Goal: Task Accomplishment & Management: Complete application form

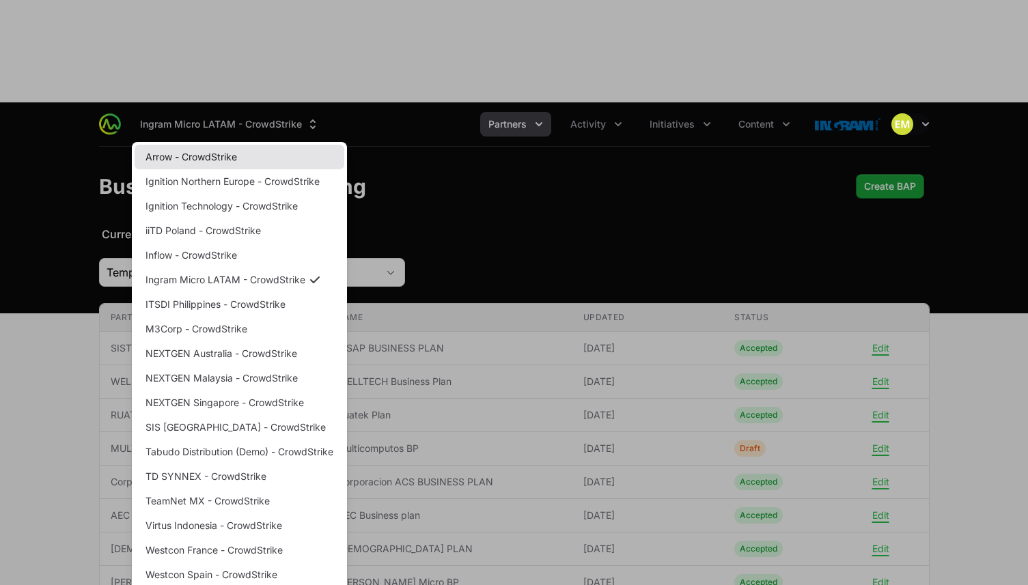
click at [258, 145] on link "Arrow - CrowdStrike" at bounding box center [240, 157] width 210 height 25
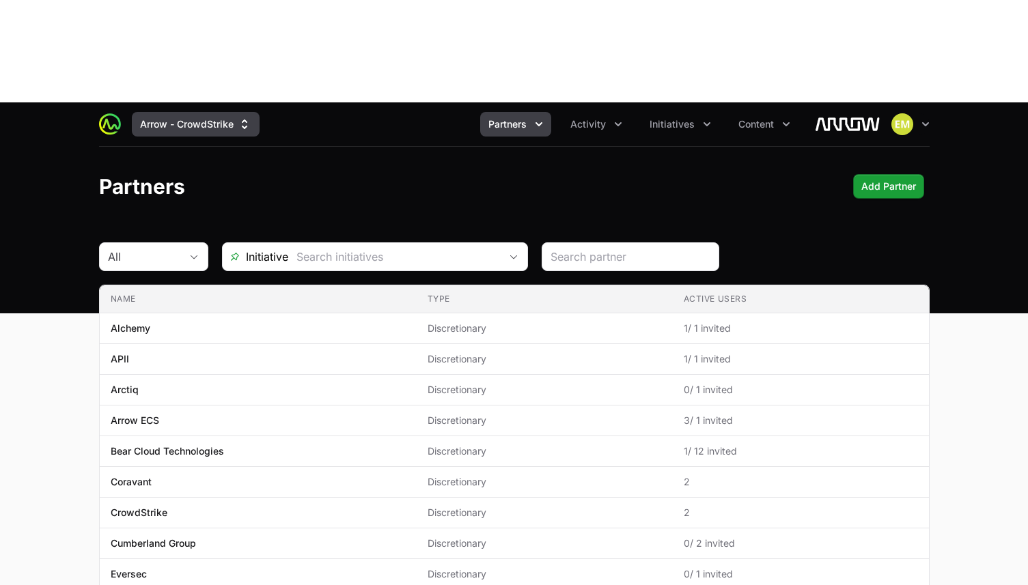
click at [222, 112] on button "Arrow - CrowdStrike" at bounding box center [196, 124] width 128 height 25
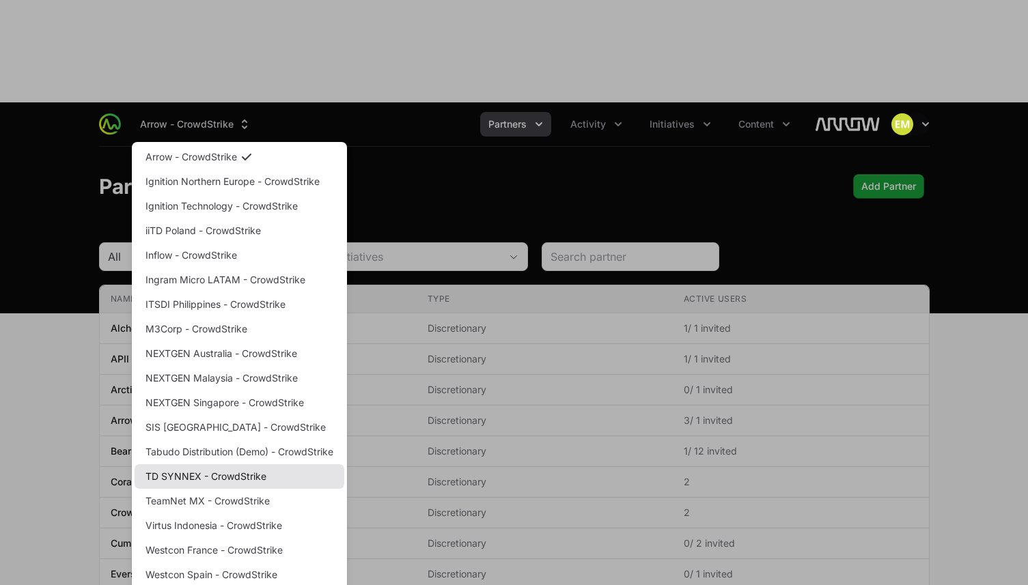
click at [185, 464] on link "TD SYNNEX - CrowdStrike" at bounding box center [240, 476] width 210 height 25
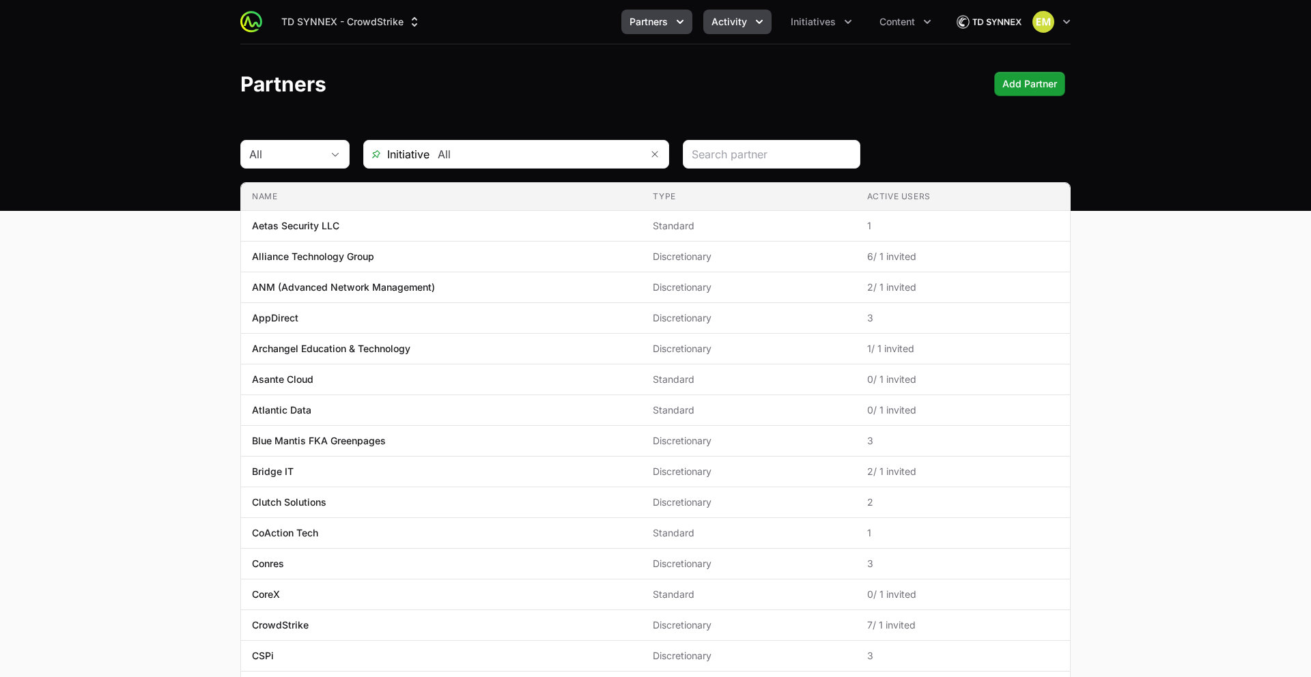
click at [730, 21] on span "Activity" at bounding box center [730, 22] width 36 height 14
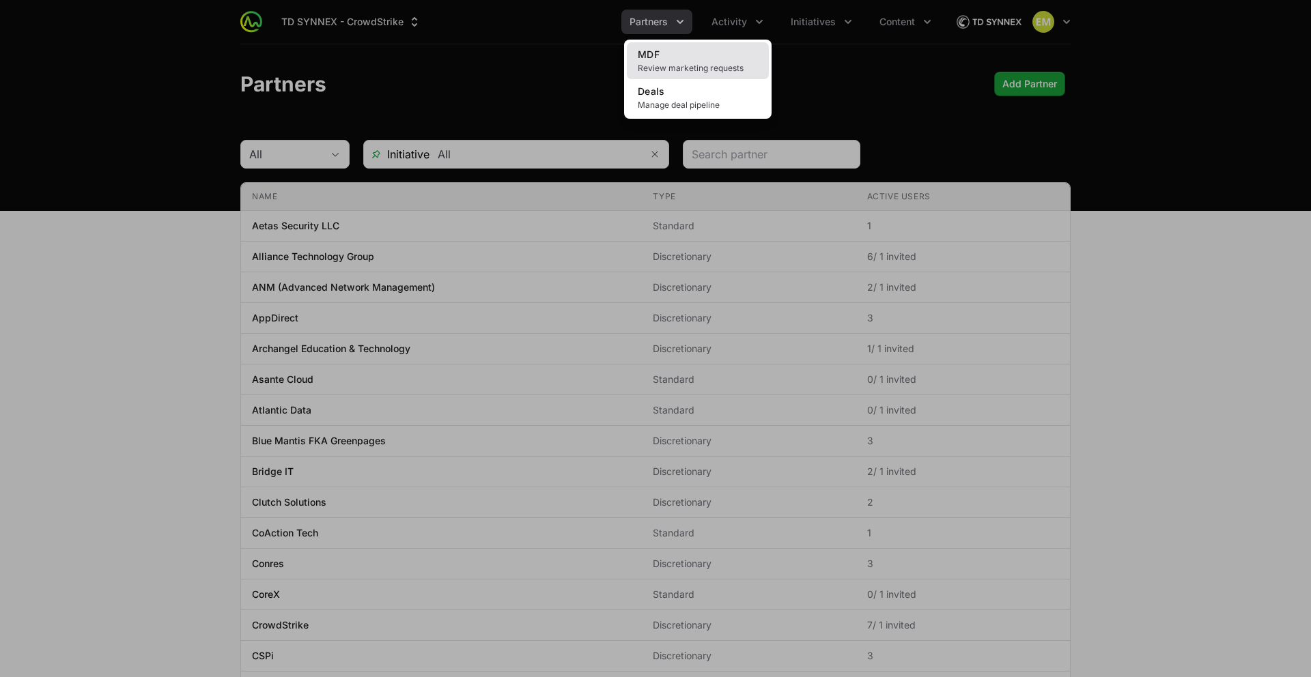
click at [708, 61] on link "MDF Review marketing requests" at bounding box center [698, 60] width 142 height 37
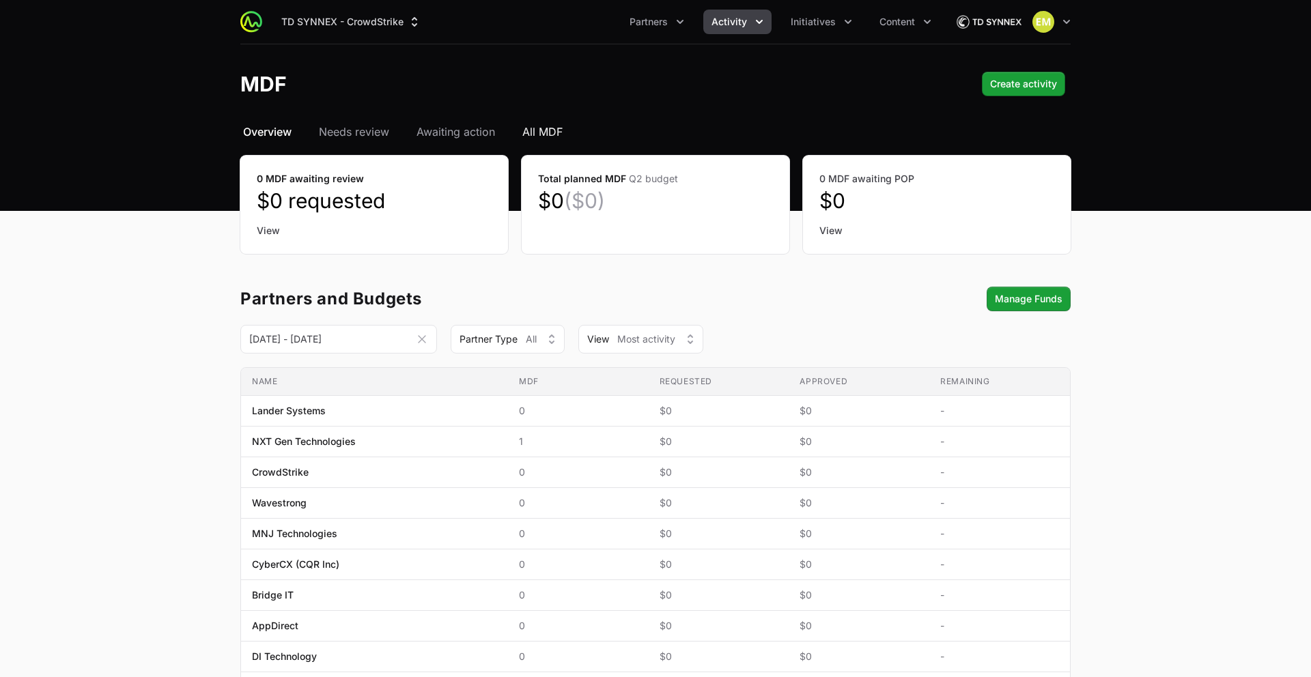
click at [537, 133] on span "All MDF" at bounding box center [542, 132] width 40 height 16
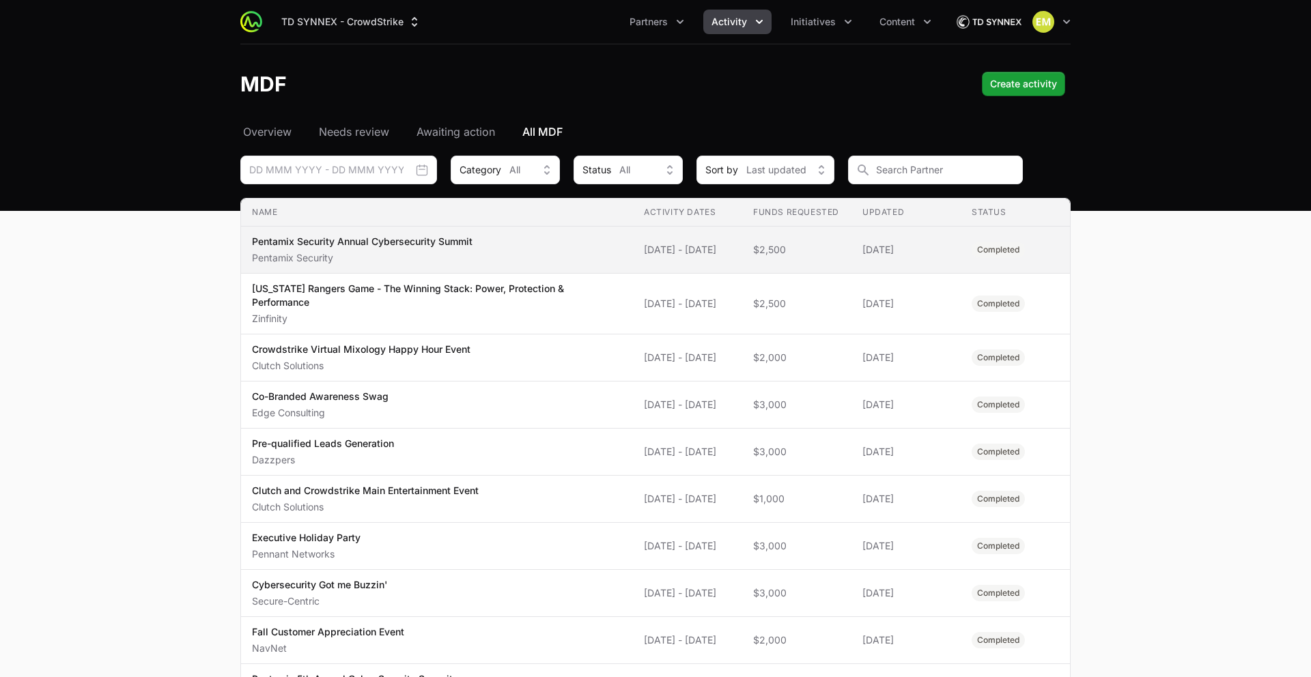
click at [523, 244] on span "Pentamix Security Annual Cybersecurity Summit Pentamix Security" at bounding box center [437, 250] width 370 height 30
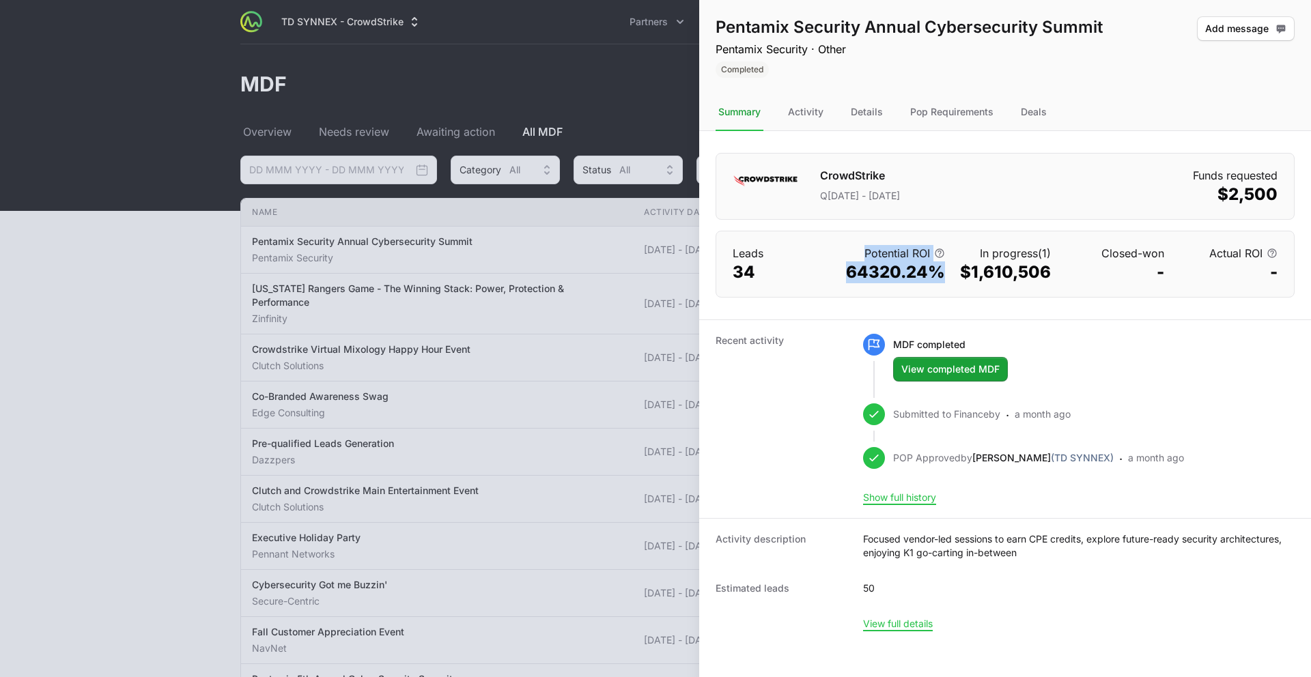
drag, startPoint x: 942, startPoint y: 270, endPoint x: 827, endPoint y: 268, distance: 114.7
click at [827, 268] on dl "Leads 34 Potential ROI 64320.24% In progress (1) $1,610,506 Closed-won - Actual…" at bounding box center [1005, 264] width 578 height 66
click at [1027, 320] on div "Recent activity MDF completed View completed MDF View completed MDF Submitted t…" at bounding box center [1005, 419] width 612 height 199
click at [1027, 116] on div "Deals" at bounding box center [1033, 112] width 31 height 37
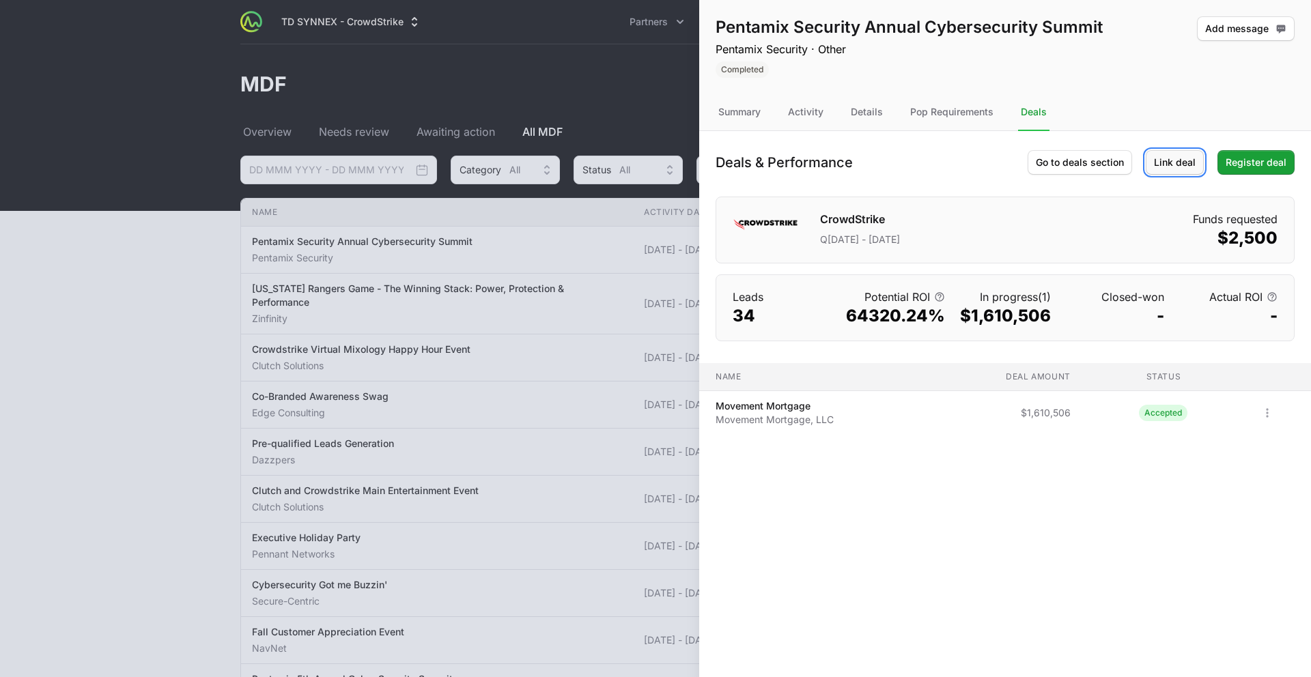
click at [1027, 160] on span "Link deal" at bounding box center [1175, 162] width 42 height 16
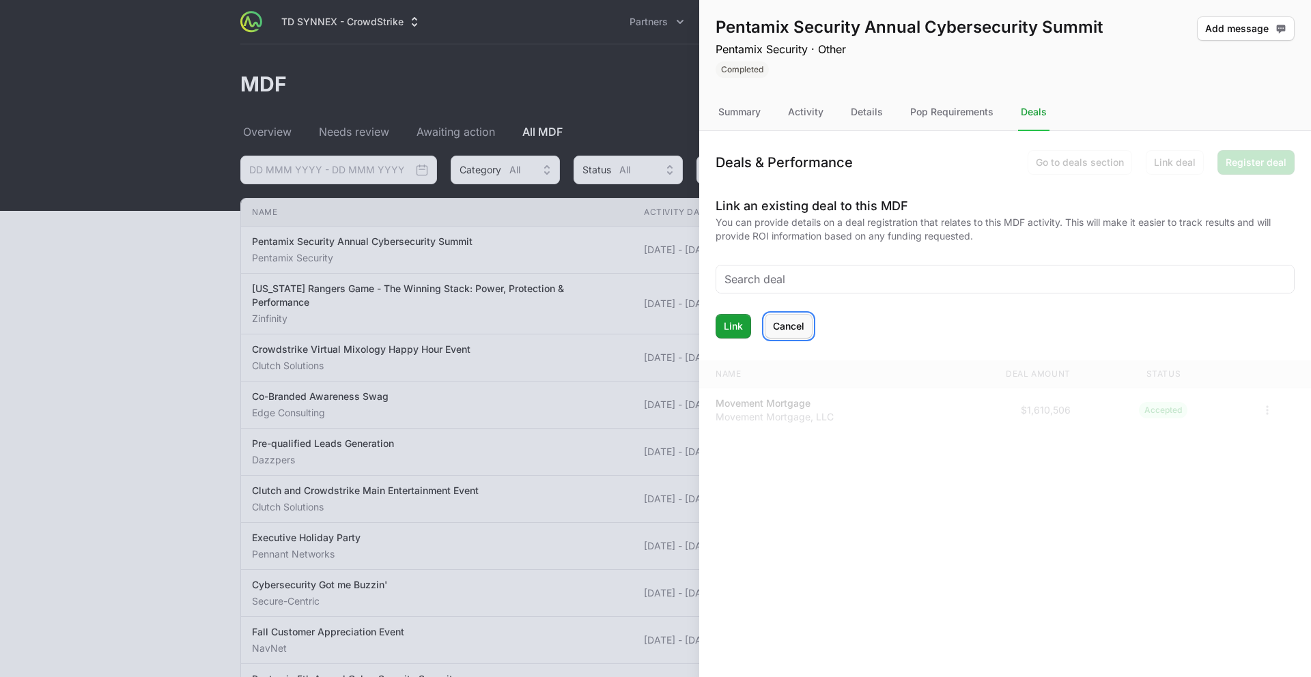
click at [789, 329] on span "Cancel" at bounding box center [788, 326] width 31 height 16
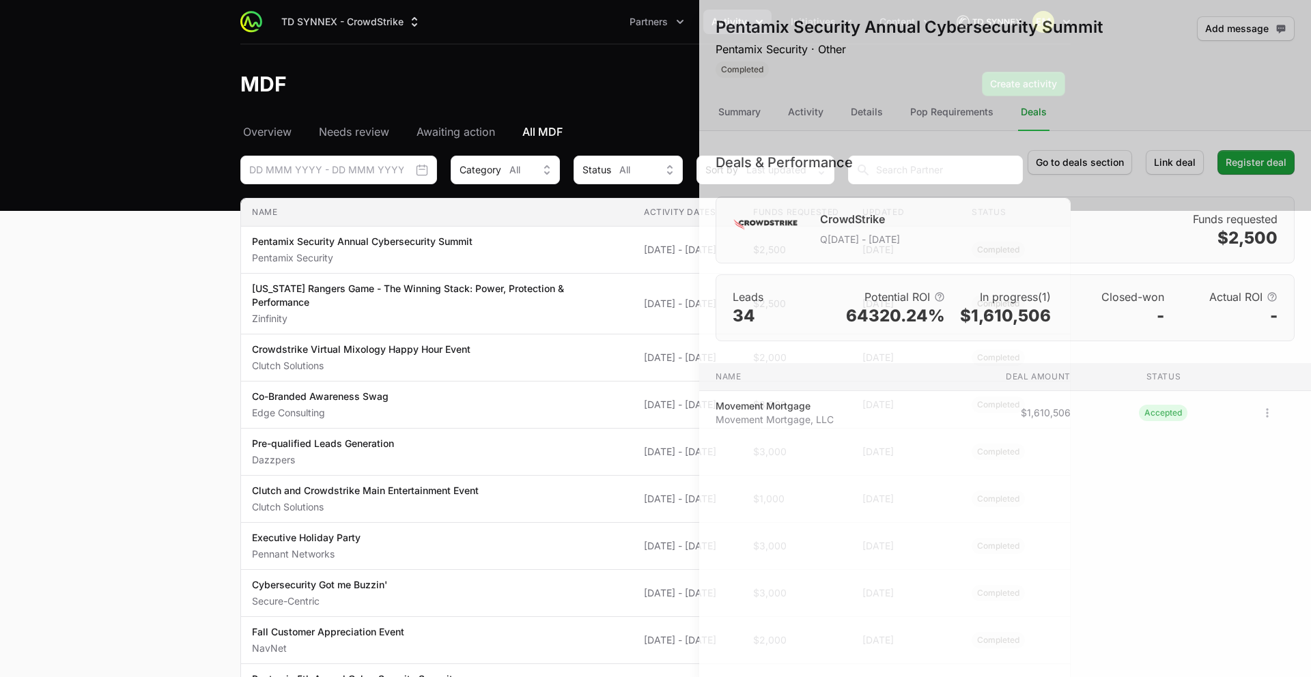
click at [626, 260] on div at bounding box center [655, 338] width 1311 height 677
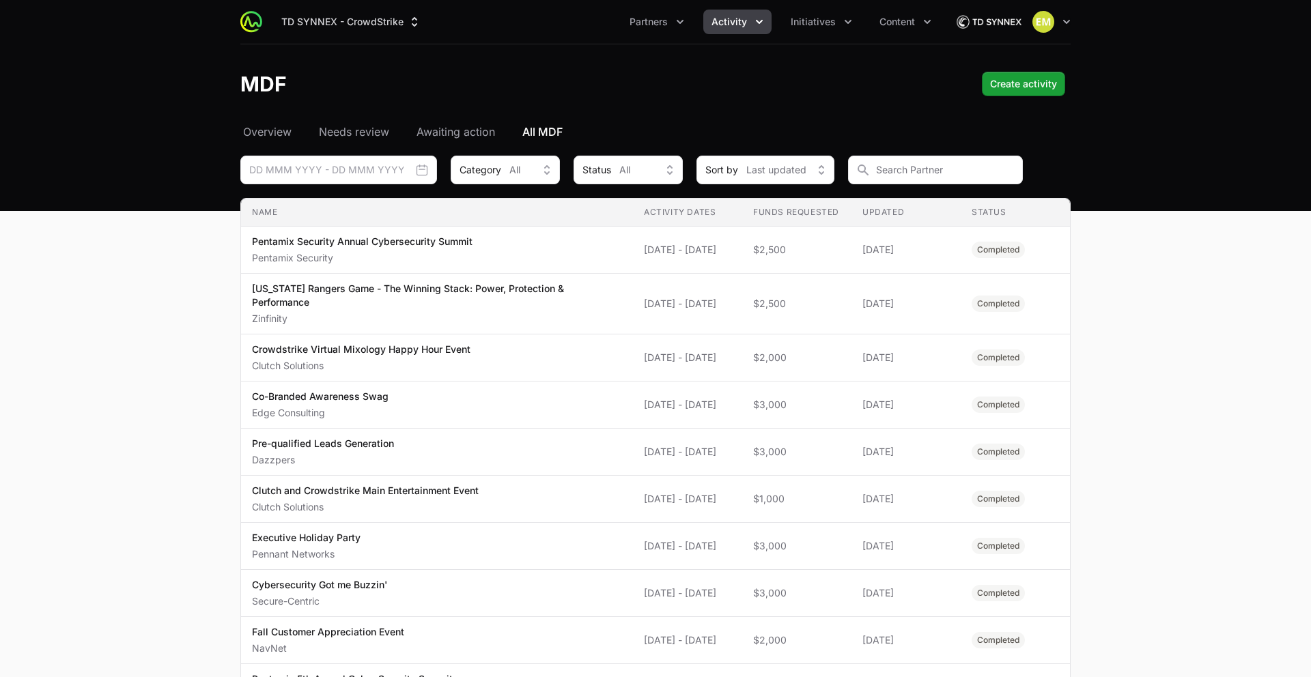
click at [724, 16] on button "Activity" at bounding box center [737, 22] width 68 height 25
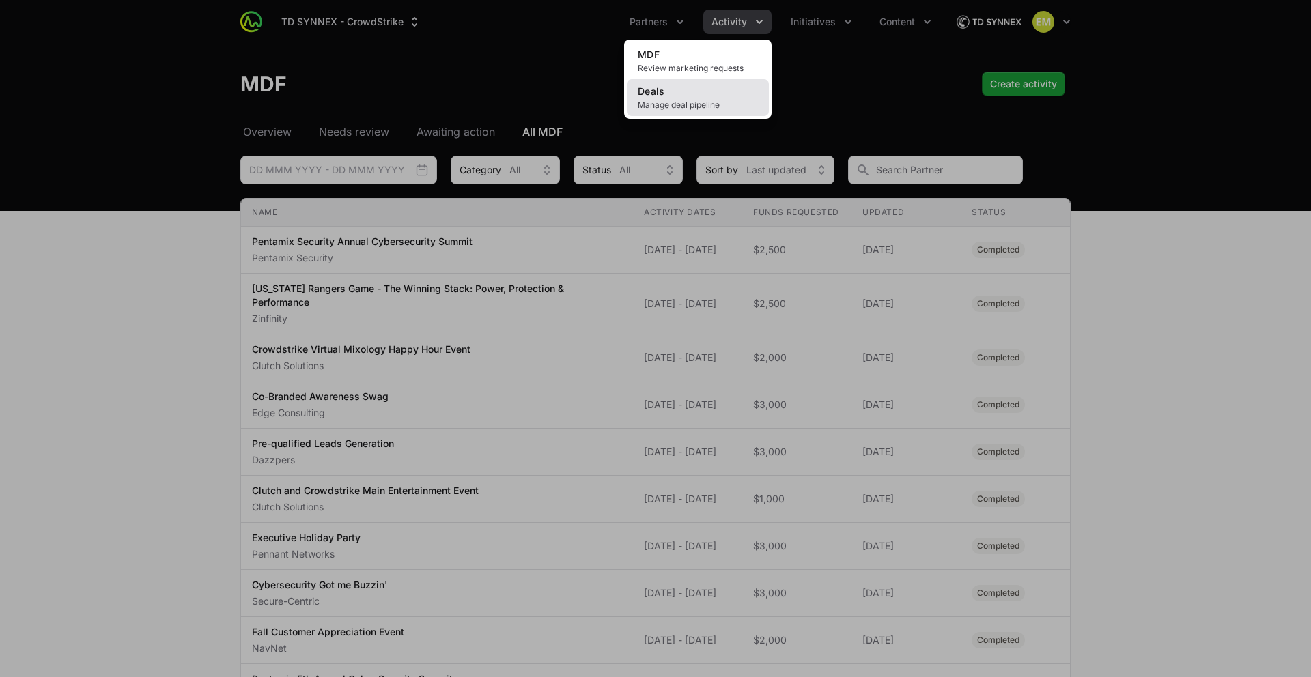
click at [719, 94] on link "Deals Manage deal pipeline" at bounding box center [698, 97] width 142 height 37
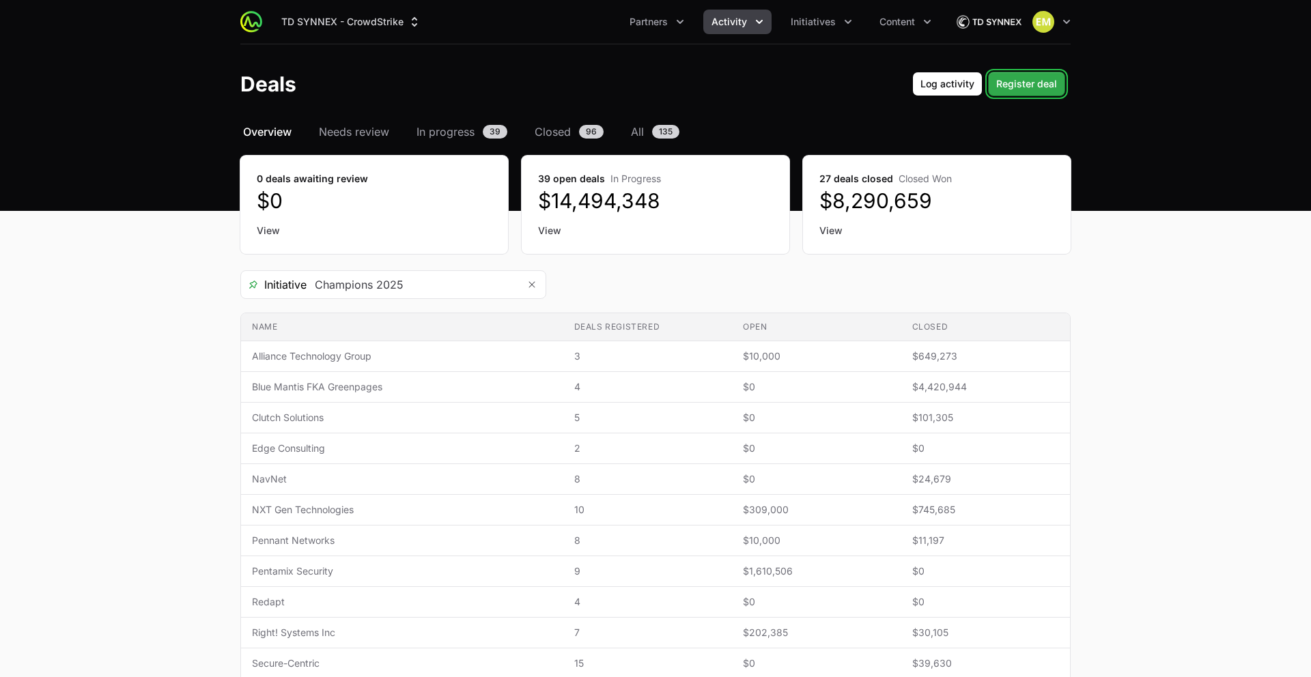
click at [1009, 83] on span "Register deal" at bounding box center [1026, 84] width 61 height 16
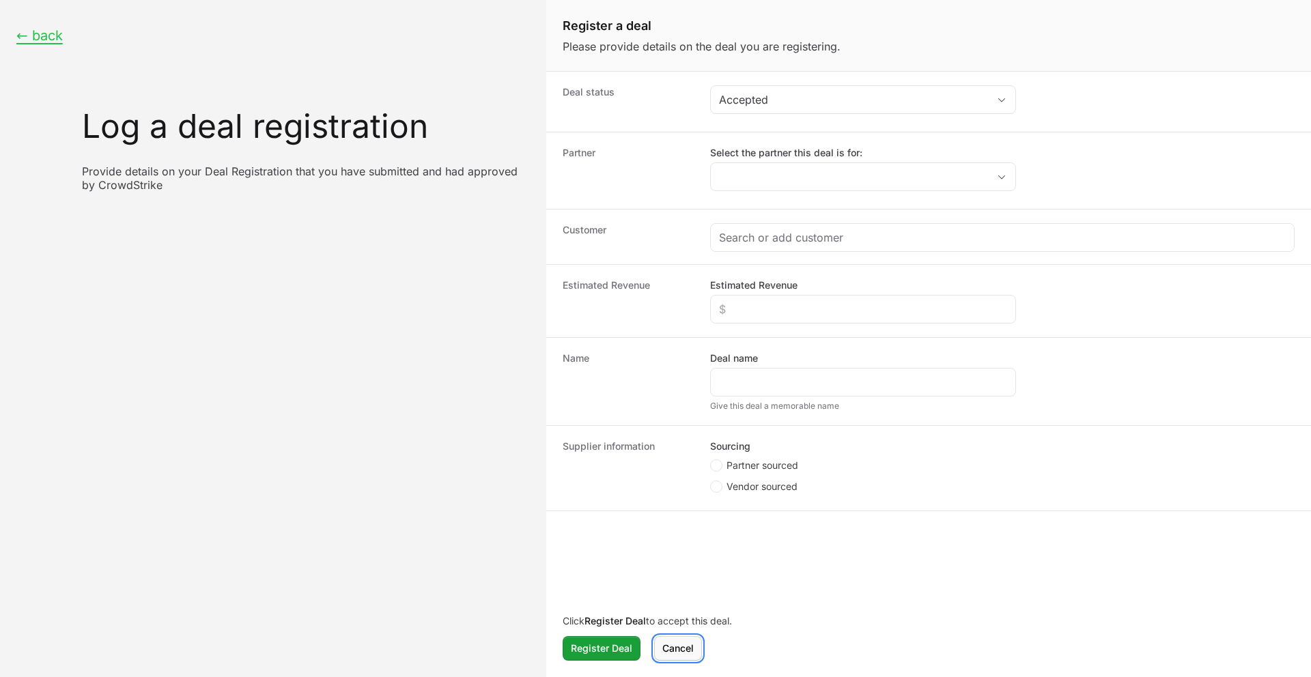
click at [678, 585] on span "Cancel" at bounding box center [677, 649] width 31 height 16
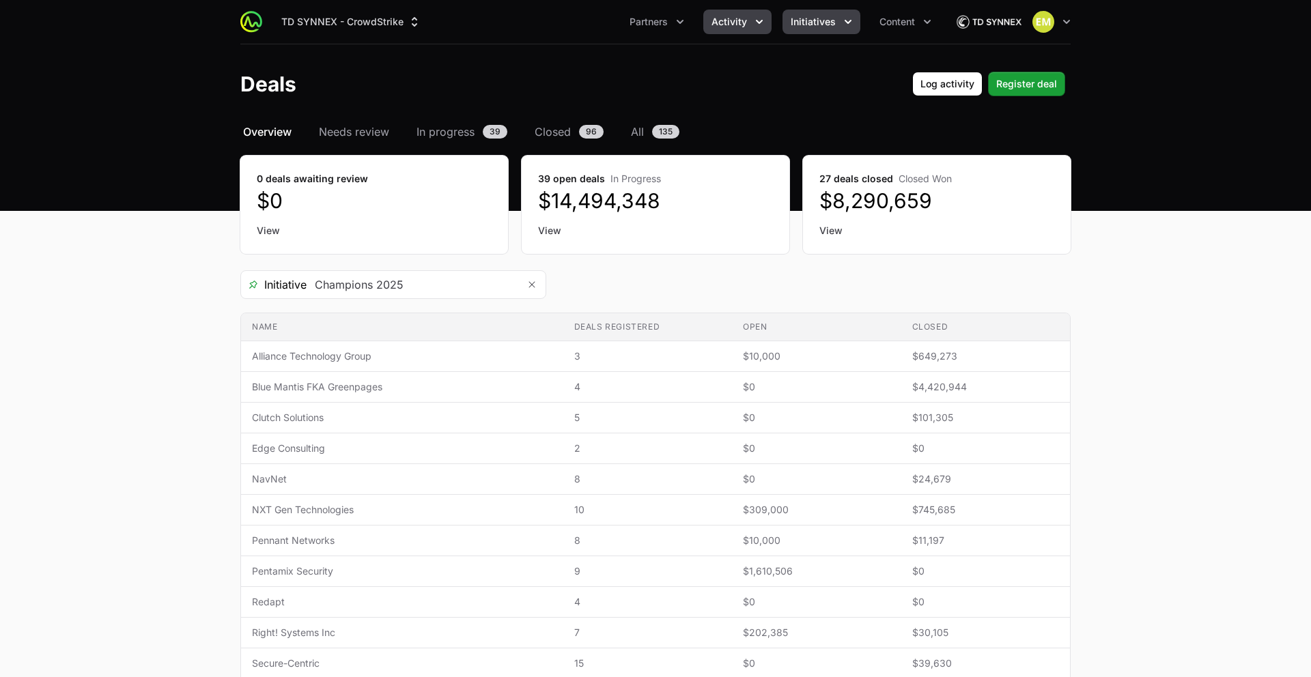
click at [812, 25] on span "Initiatives" at bounding box center [813, 22] width 45 height 14
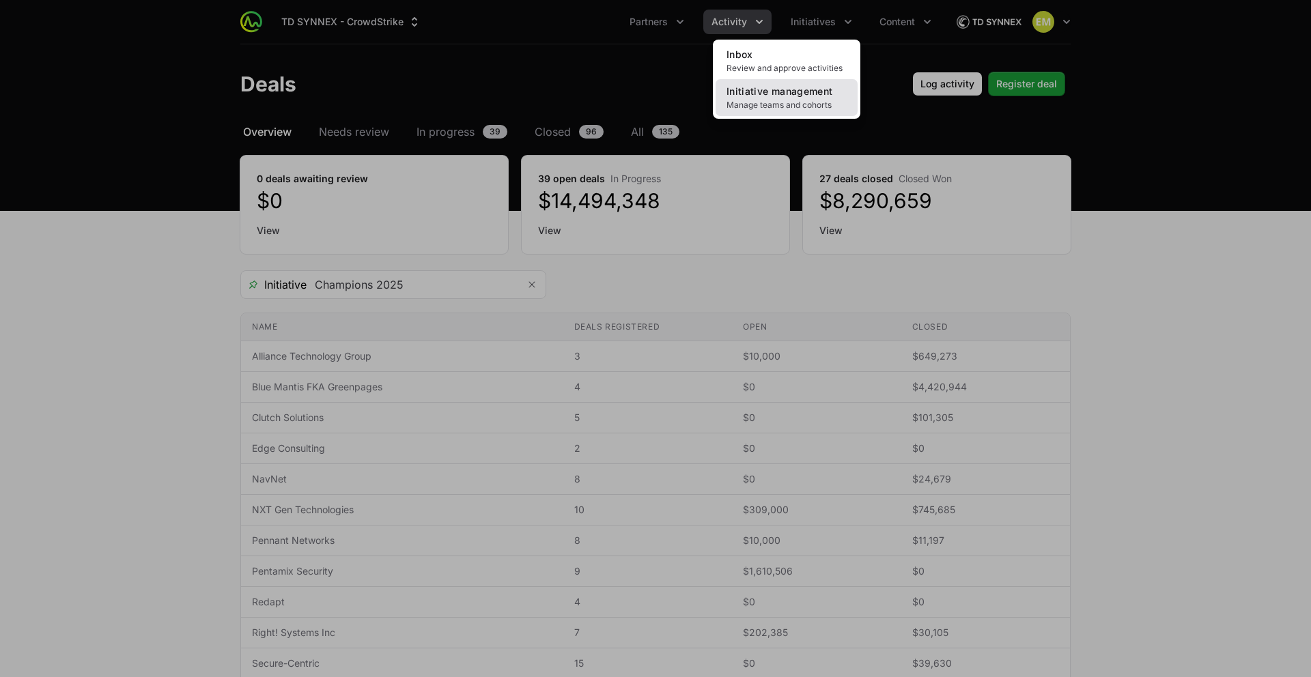
click at [780, 90] on span "Initiative management" at bounding box center [780, 91] width 106 height 12
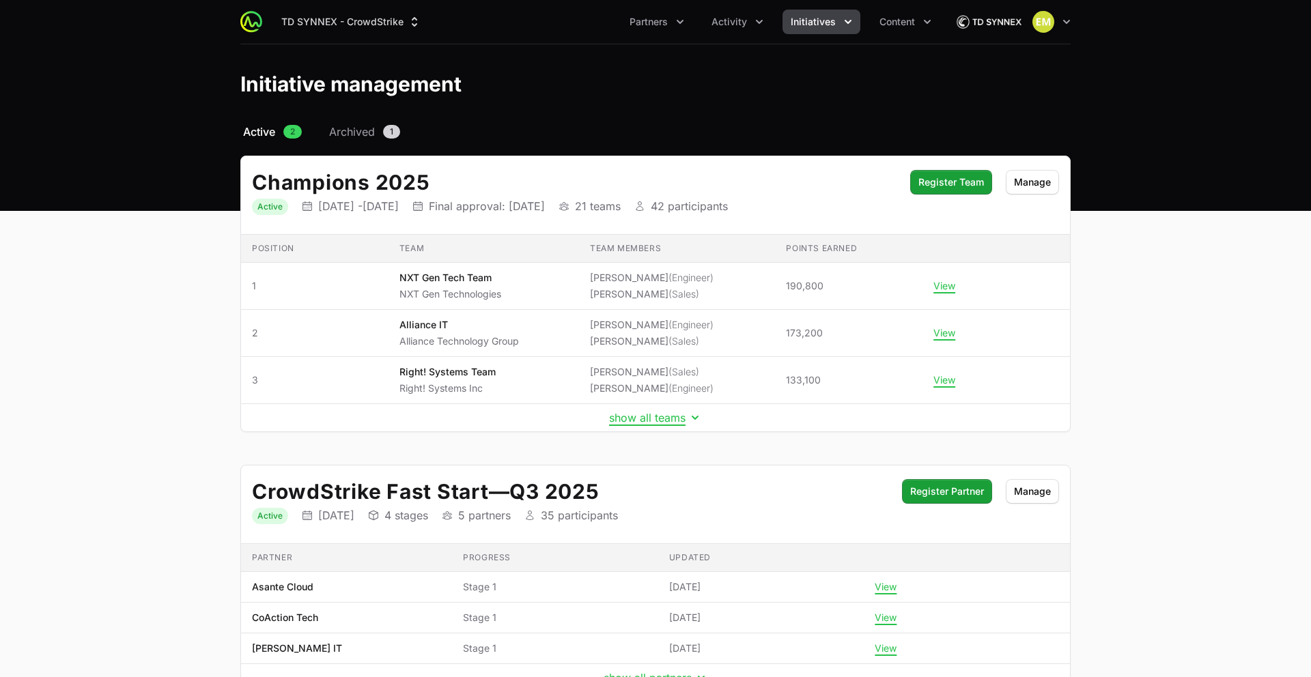
scroll to position [94, 0]
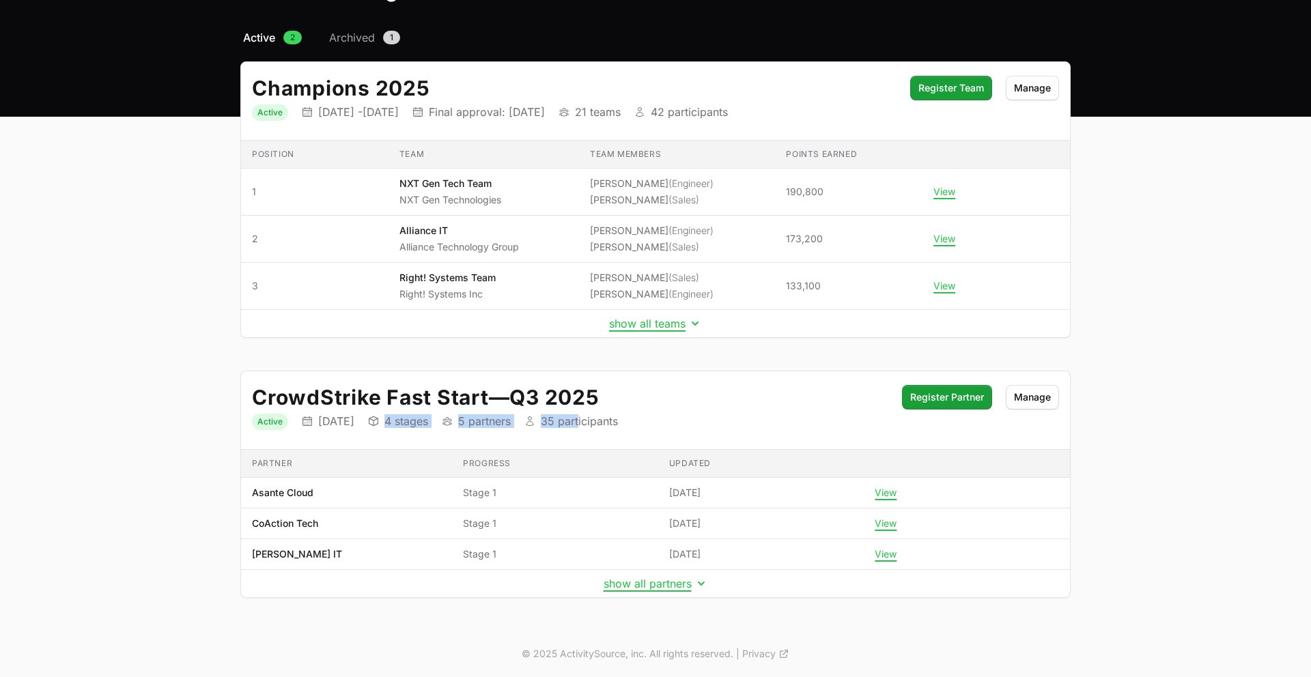
drag, startPoint x: 414, startPoint y: 425, endPoint x: 623, endPoint y: 423, distance: 209.0
click at [619, 423] on dl "Status Active Initiative dates [DATE] Initiative stages 4 stages Initiative par…" at bounding box center [570, 421] width 636 height 18
click at [684, 425] on dl "Status Active Initiative dates [DATE] Initiative stages 4 stages Initiative par…" at bounding box center [570, 421] width 636 height 18
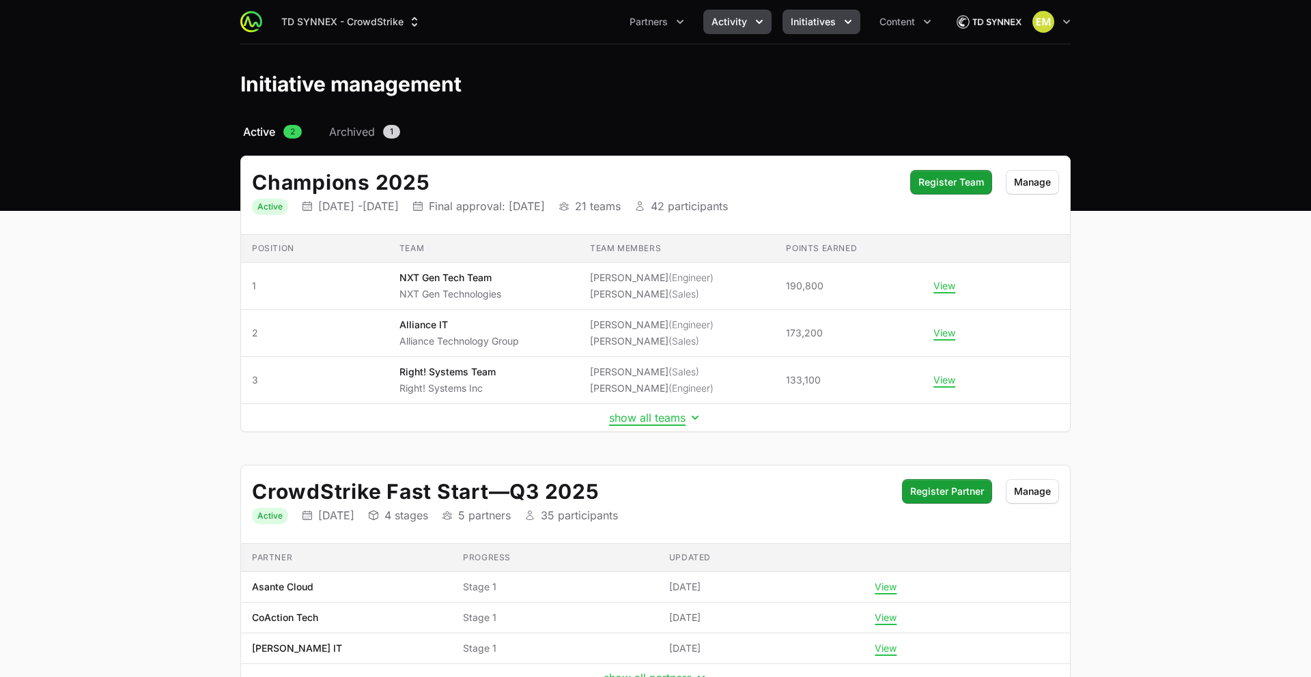
click at [729, 27] on span "Activity" at bounding box center [730, 22] width 36 height 14
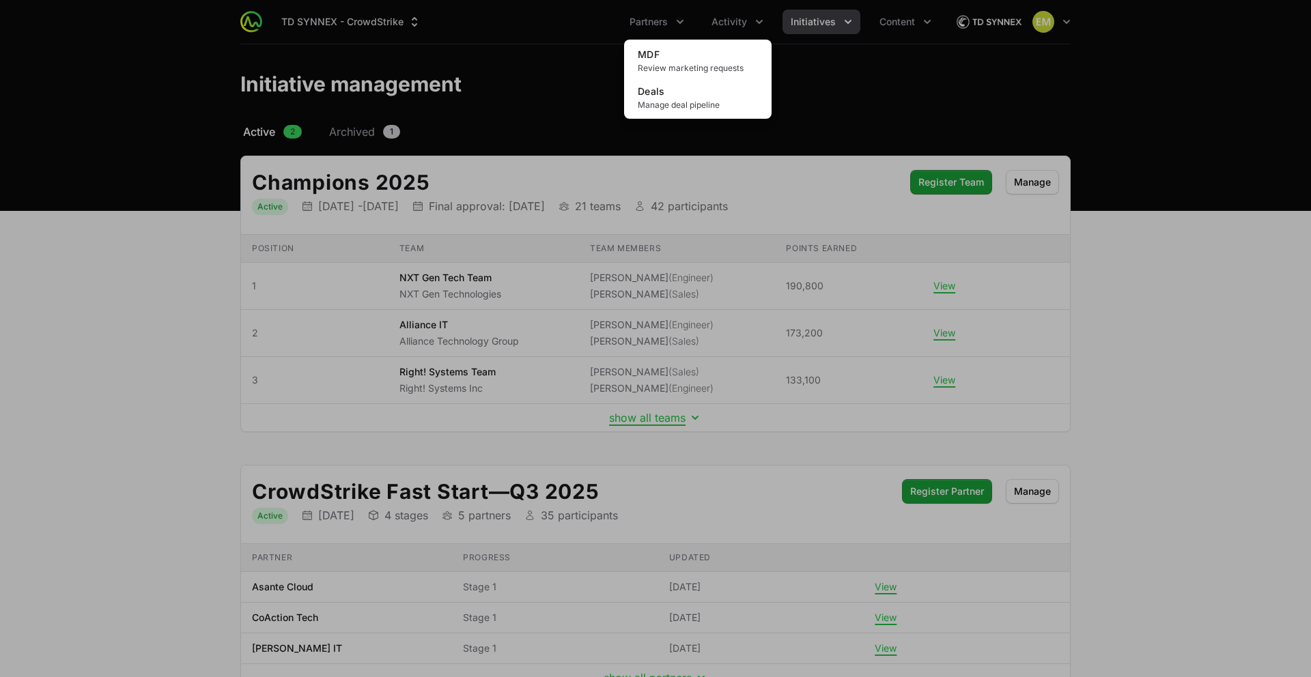
click at [656, 29] on div "Activity menu" at bounding box center [655, 338] width 1311 height 677
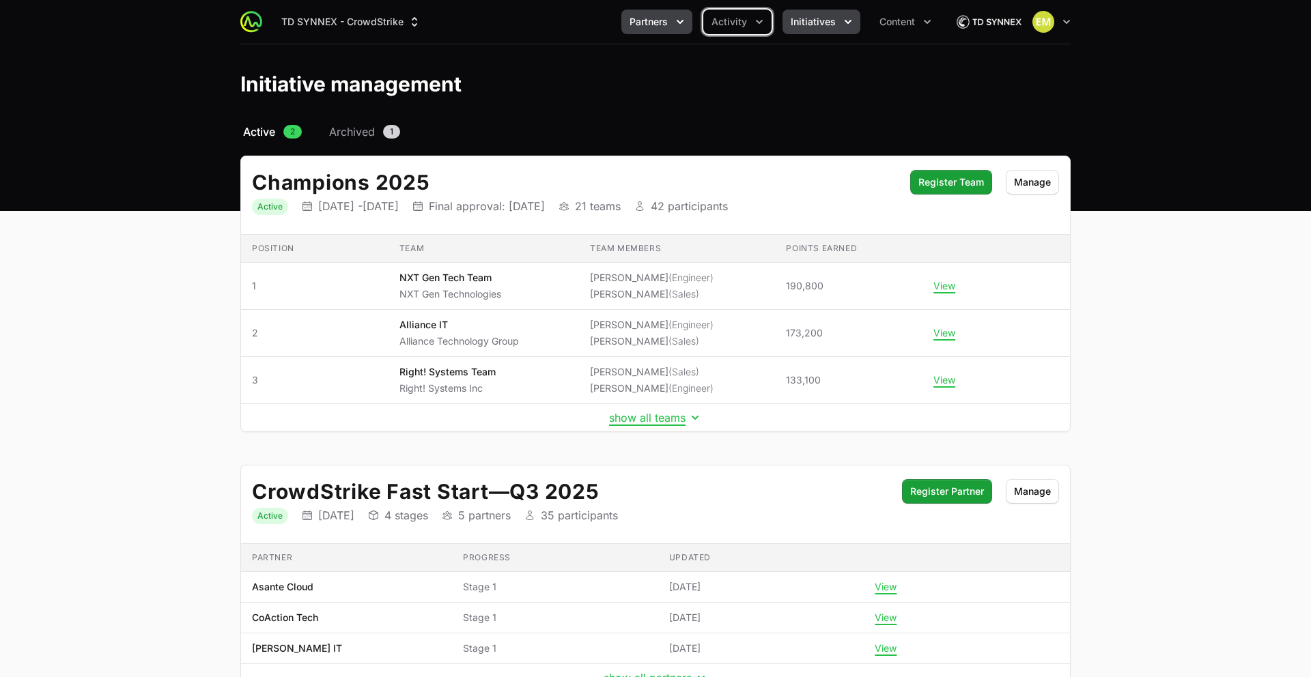
click at [656, 24] on span "Partners" at bounding box center [649, 22] width 38 height 14
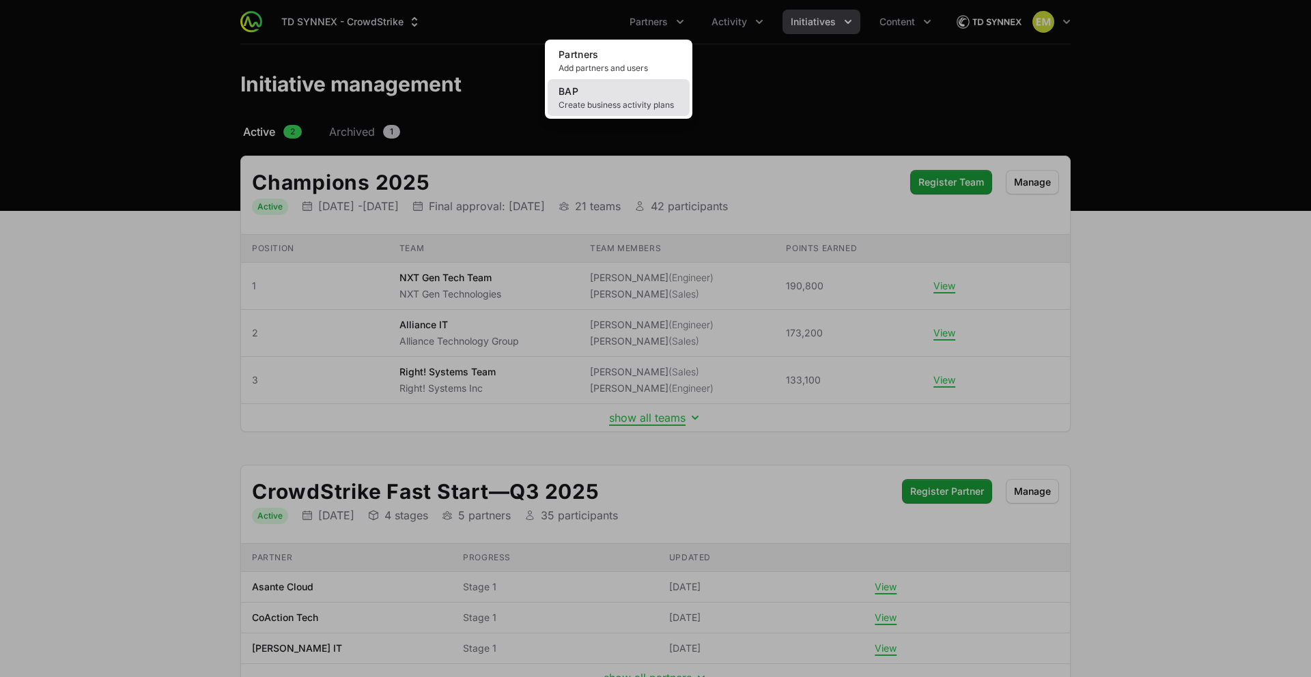
click at [597, 95] on link "BAP Create business activity plans" at bounding box center [619, 97] width 142 height 37
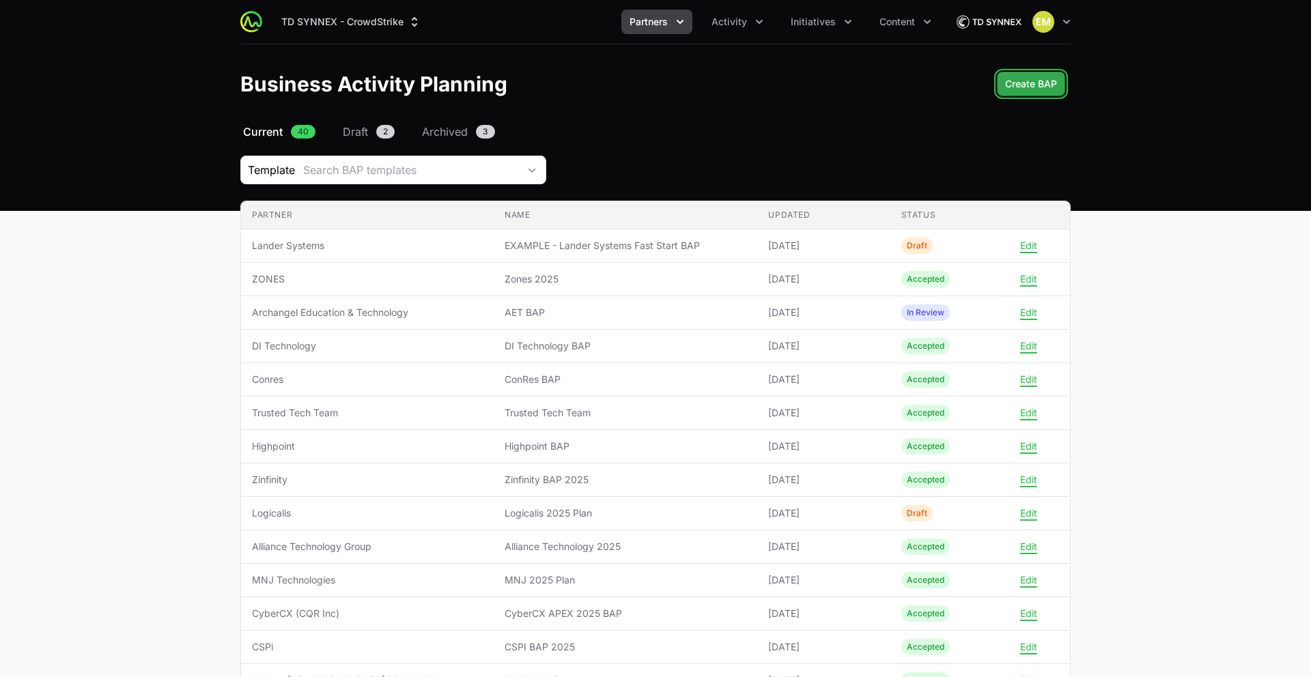
click at [1026, 81] on span "Create BAP" at bounding box center [1031, 84] width 52 height 16
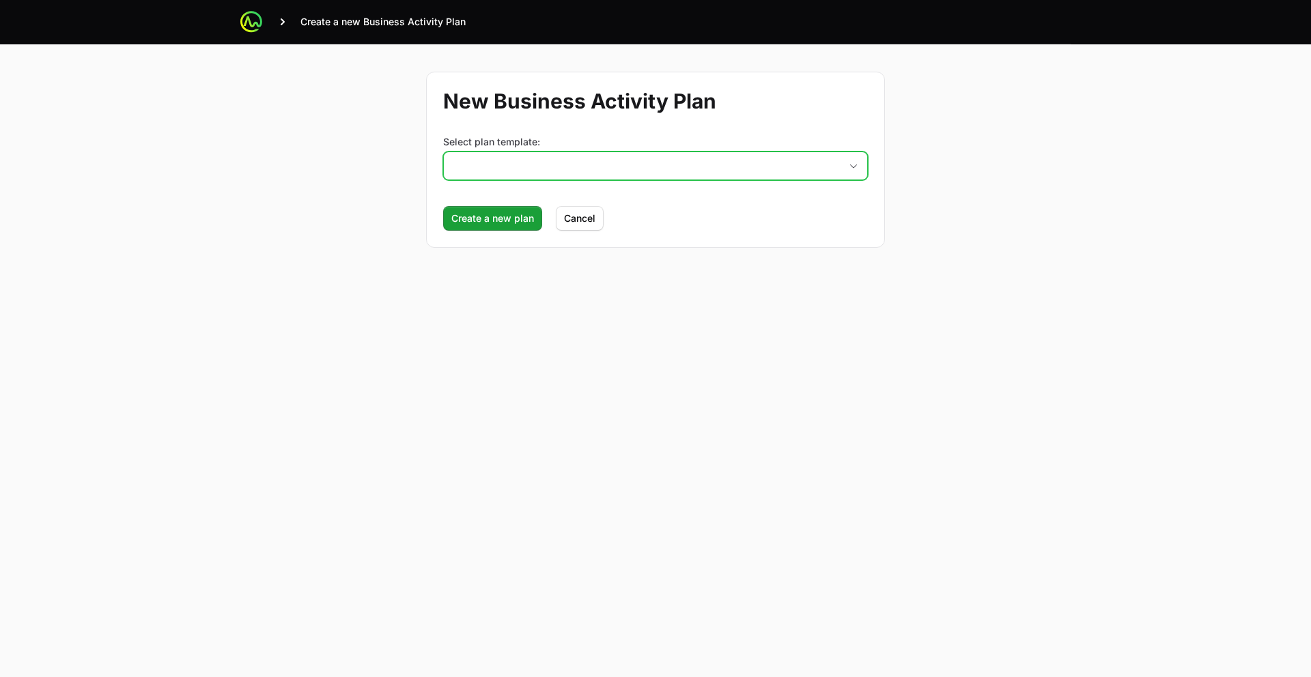
click at [630, 169] on button "placeholder" at bounding box center [655, 165] width 423 height 27
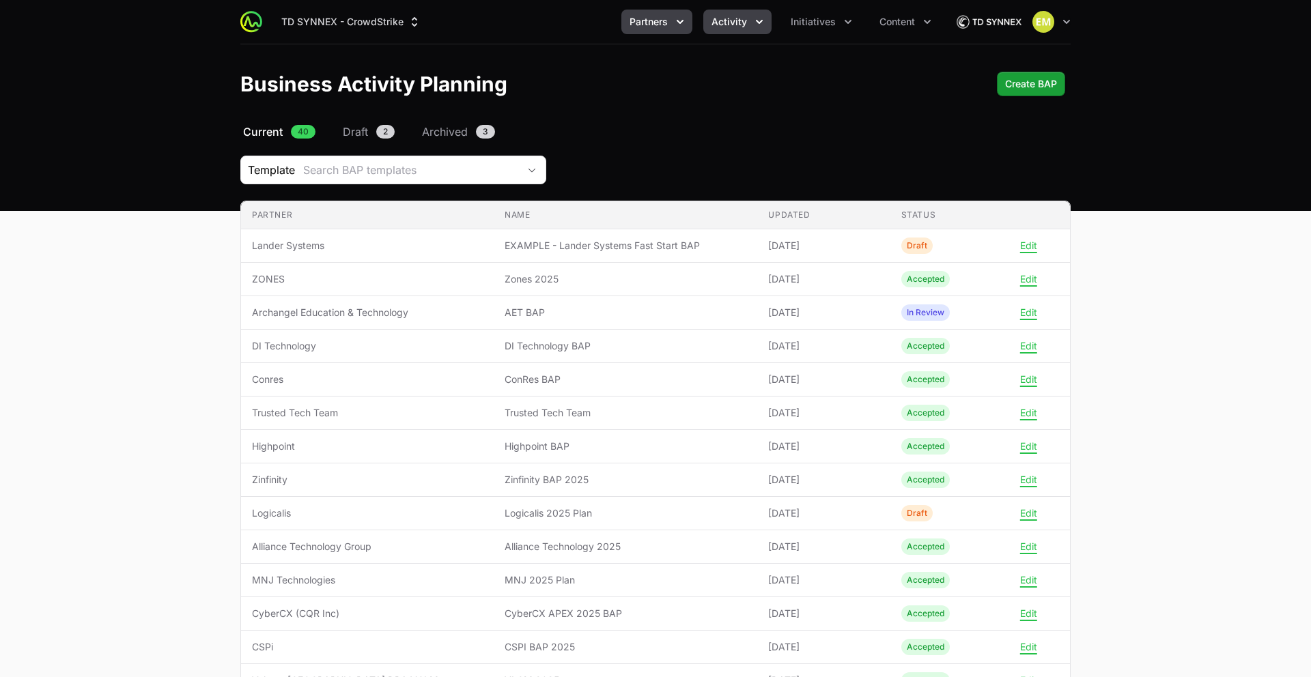
click at [720, 25] on span "Activity" at bounding box center [730, 22] width 36 height 14
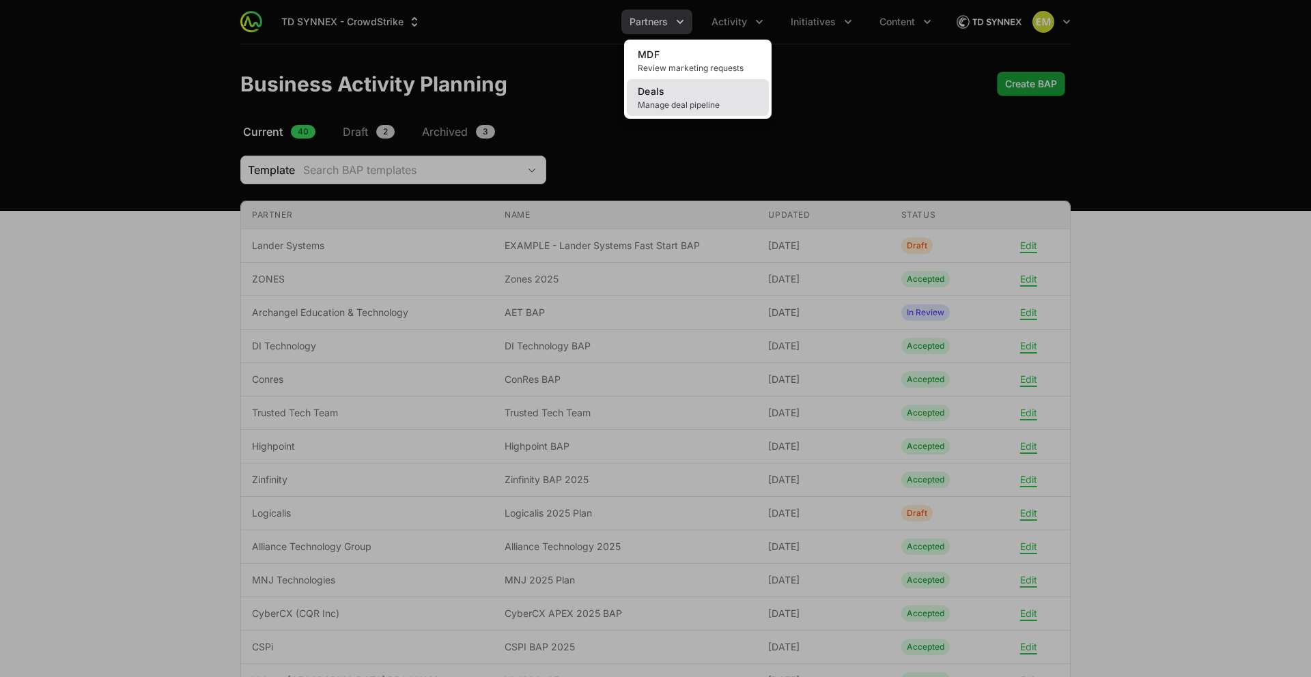
click at [704, 92] on link "Deals Manage deal pipeline" at bounding box center [698, 97] width 142 height 37
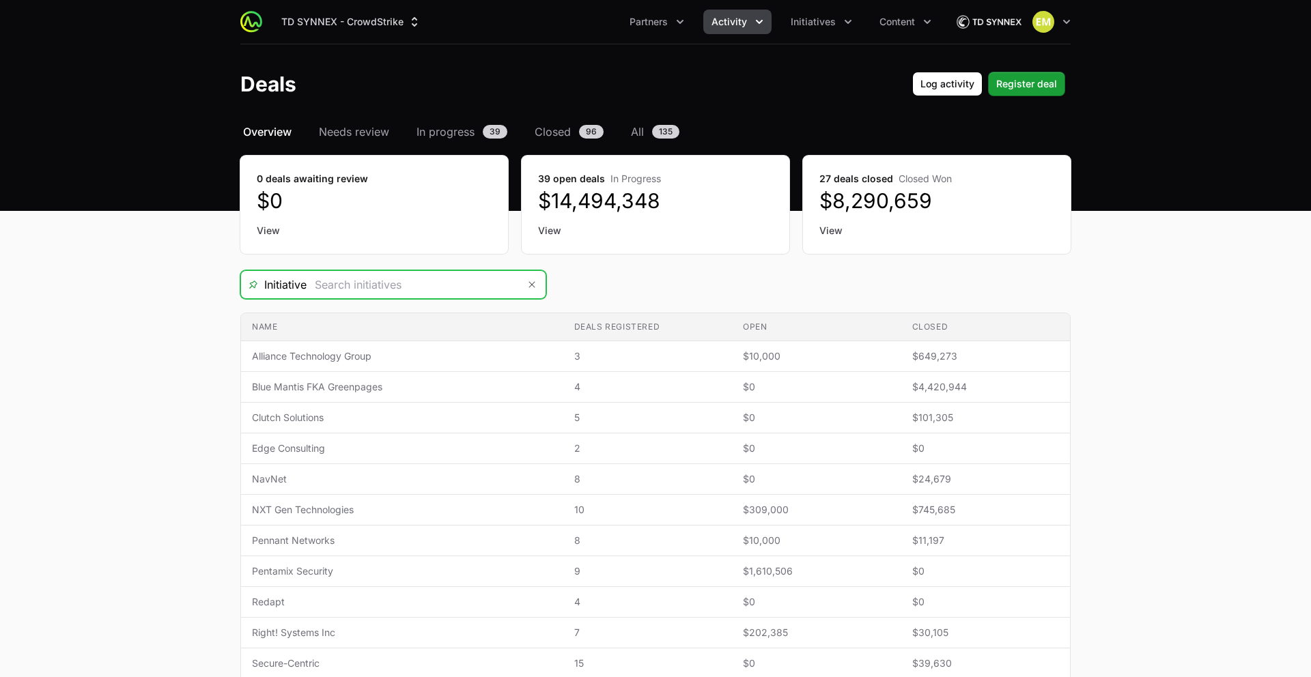
click at [458, 292] on input "Deals Filters" at bounding box center [413, 284] width 212 height 27
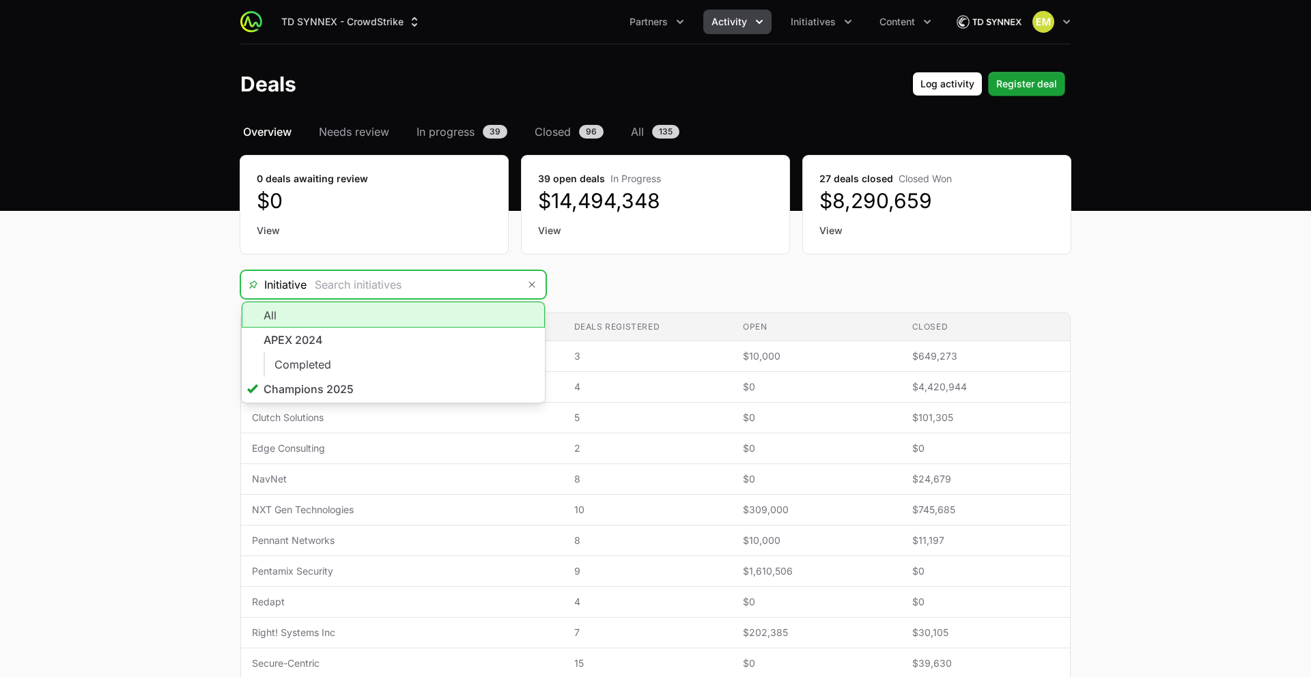
click at [316, 320] on li "All" at bounding box center [393, 315] width 303 height 26
type input "All"
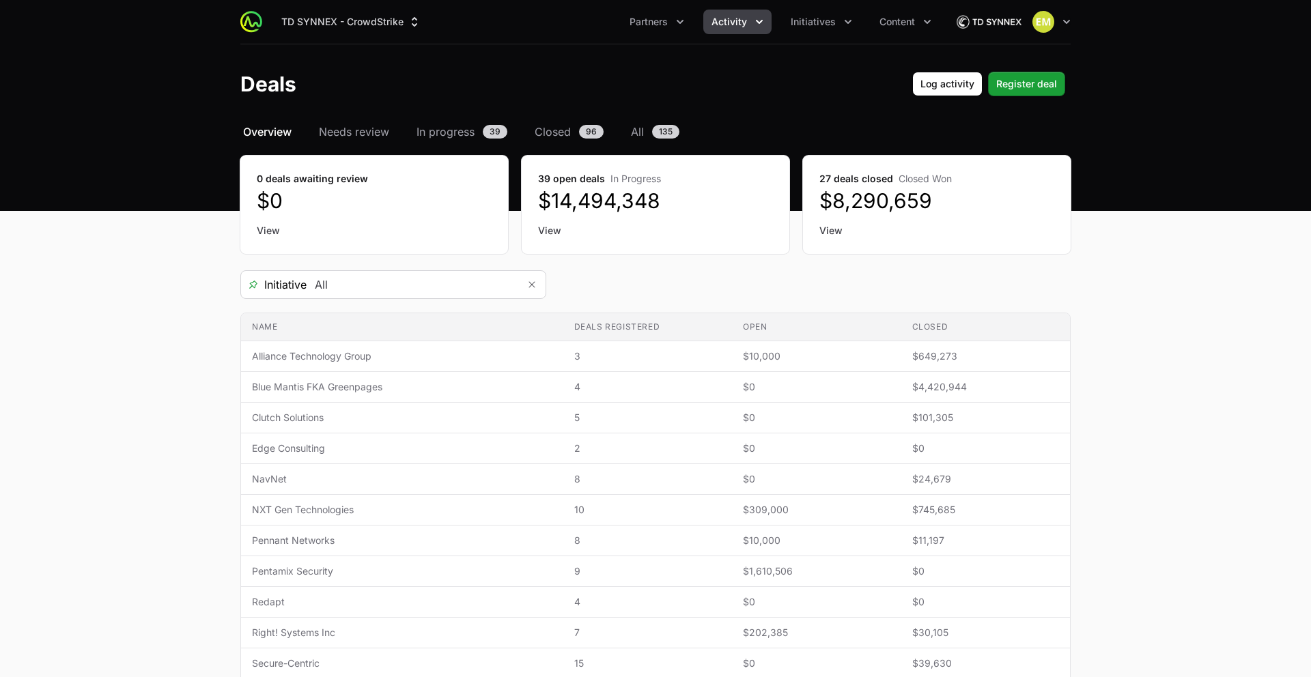
click at [597, 283] on div "Initiative All" at bounding box center [655, 284] width 830 height 29
